Goal: Navigation & Orientation: Find specific page/section

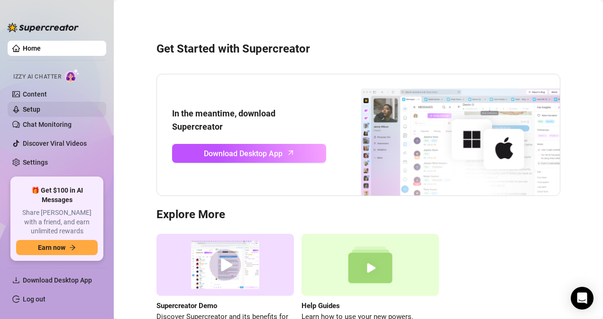
click at [40, 109] on link "Setup" at bounding box center [32, 110] width 18 height 8
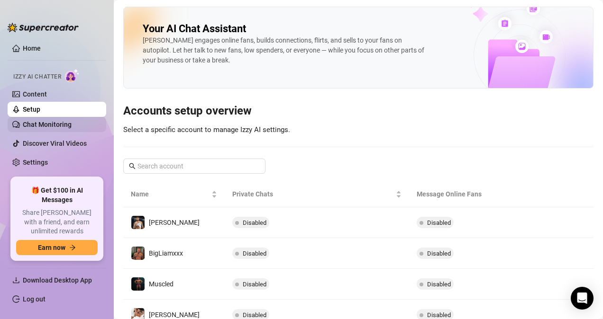
click at [60, 121] on link "Chat Monitoring" at bounding box center [47, 125] width 49 height 8
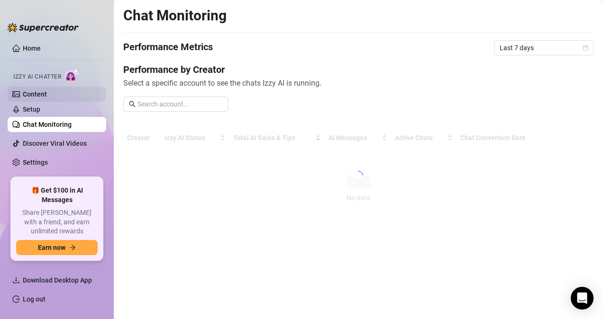
click at [47, 95] on link "Content" at bounding box center [35, 94] width 24 height 8
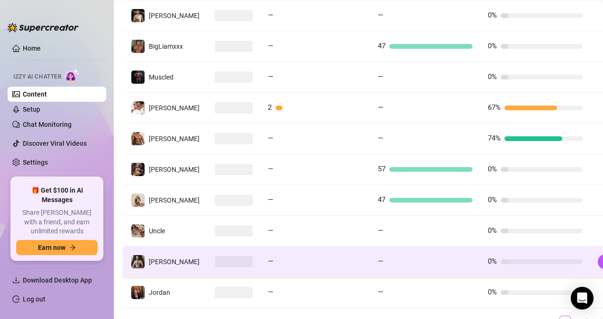
scroll to position [272, 0]
